Goal: Transaction & Acquisition: Register for event/course

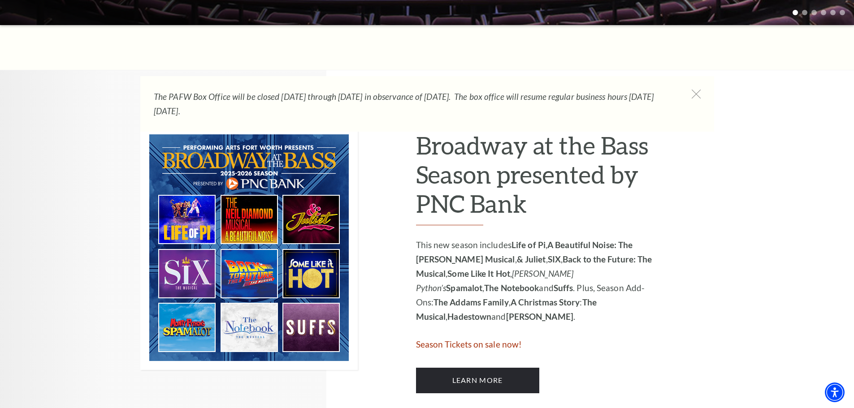
scroll to position [359, 0]
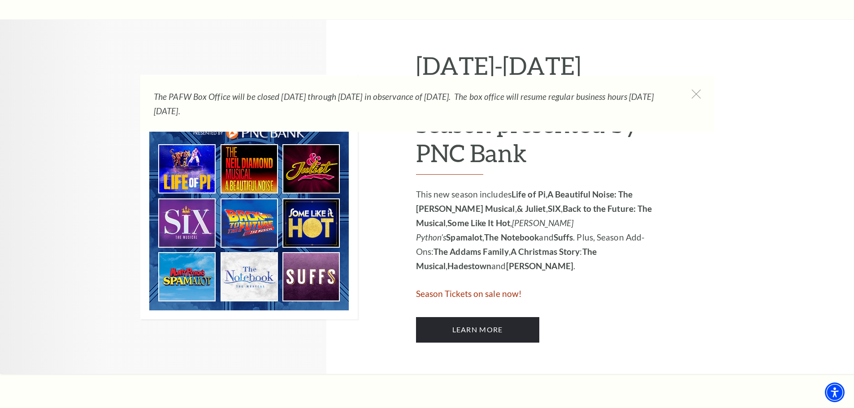
scroll to position [403, 0]
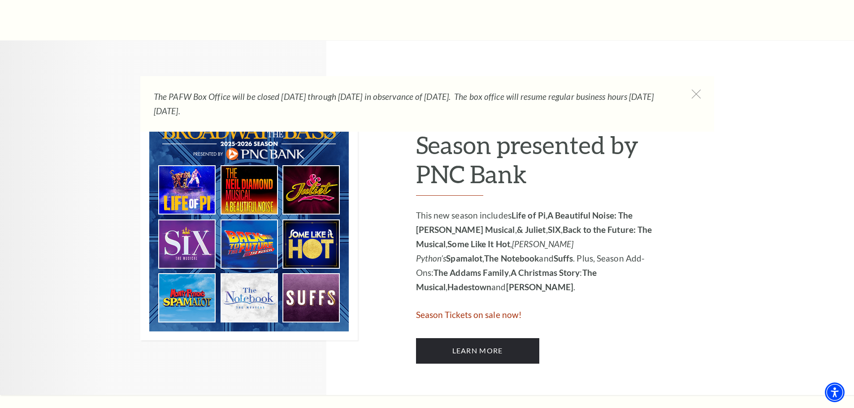
click at [313, 199] on img at bounding box center [248, 218] width 217 height 245
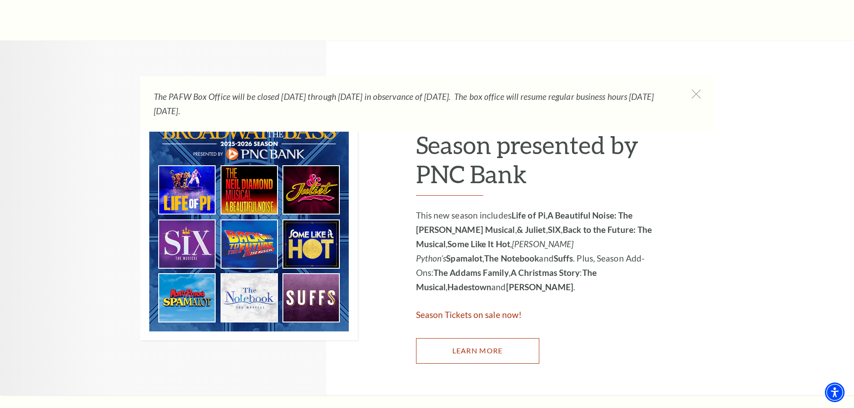
click at [446, 352] on link "Learn More" at bounding box center [477, 350] width 123 height 25
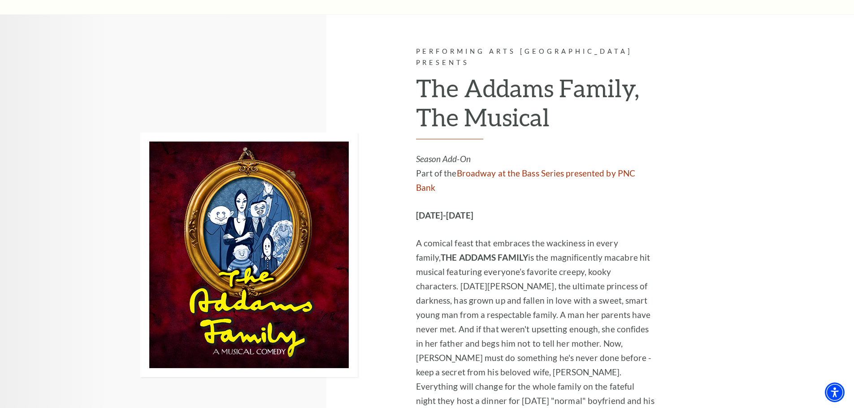
scroll to position [1657, 0]
